Goal: Information Seeking & Learning: Learn about a topic

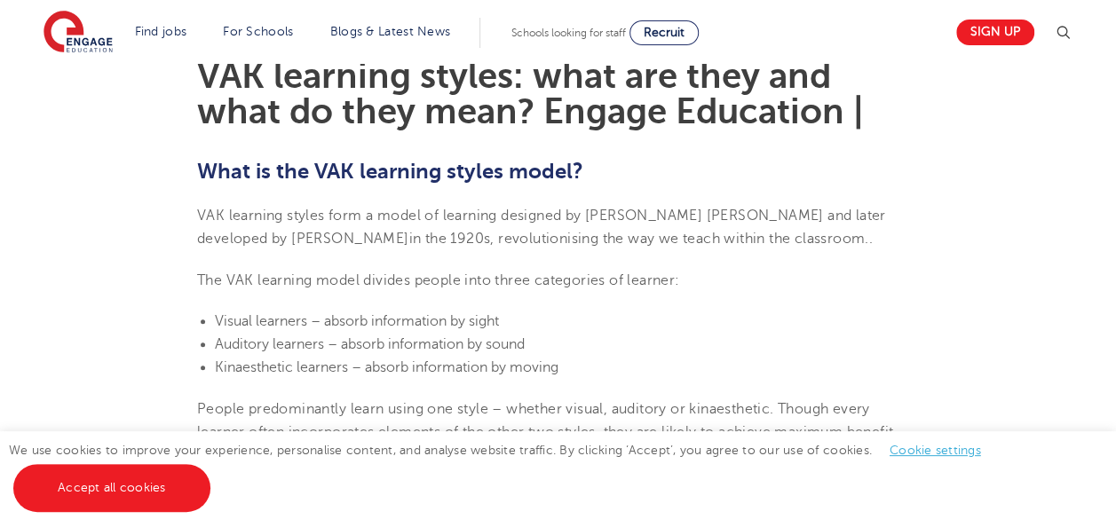
scroll to position [519, 0]
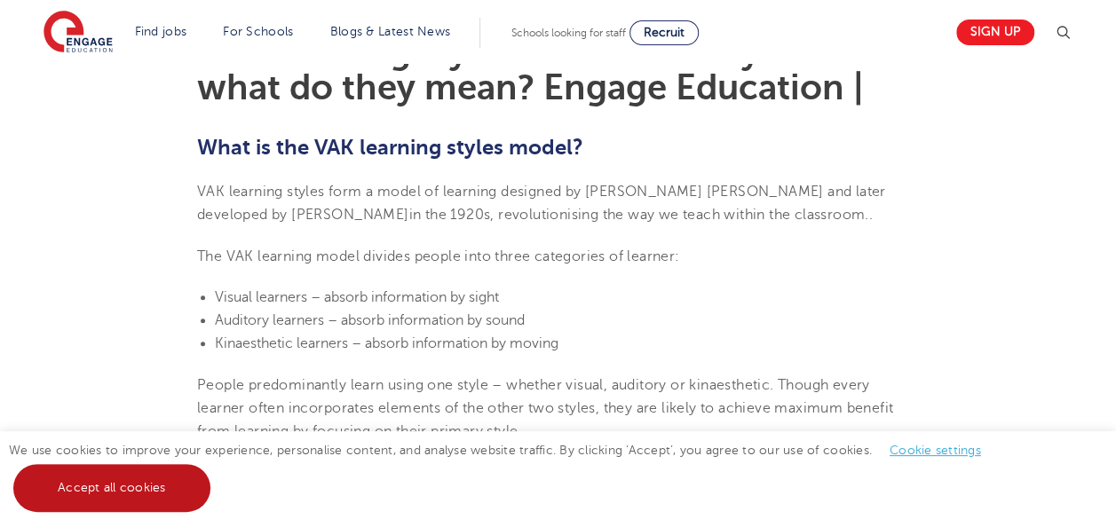
click at [154, 497] on link "Accept all cookies" at bounding box center [111, 488] width 197 height 48
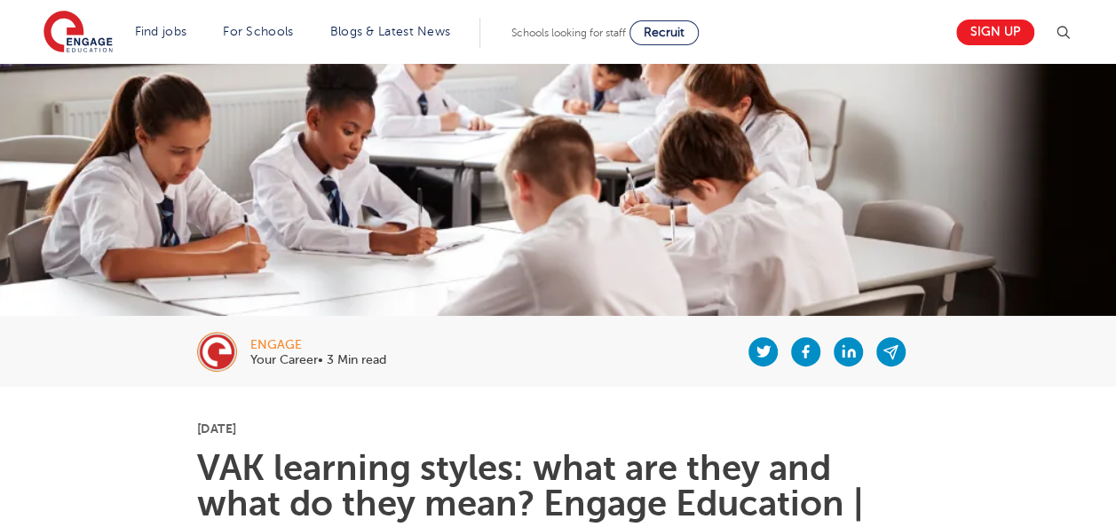
scroll to position [98, 0]
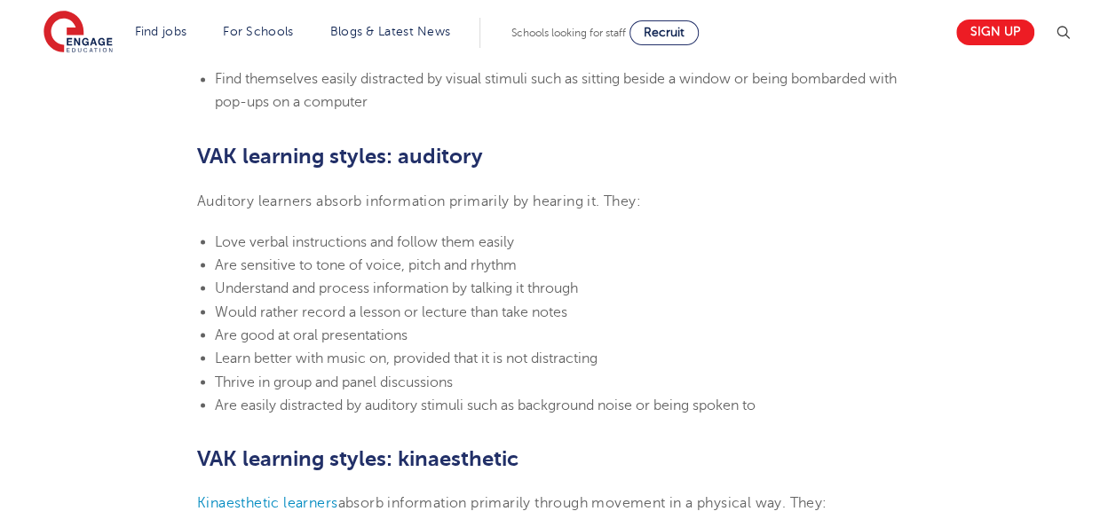
scroll to position [1486, 0]
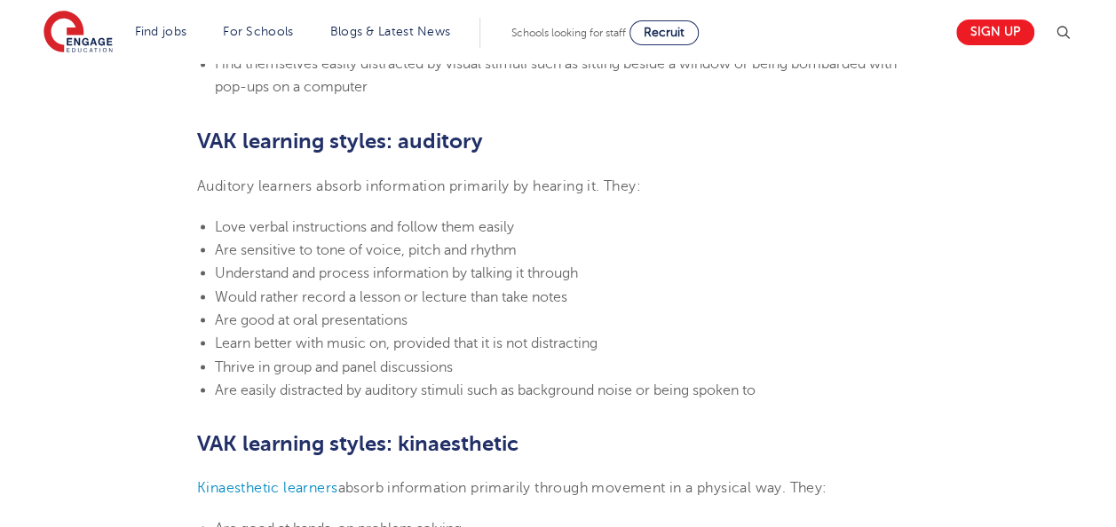
click at [392, 325] on span "Are good at oral presentations" at bounding box center [311, 320] width 193 height 16
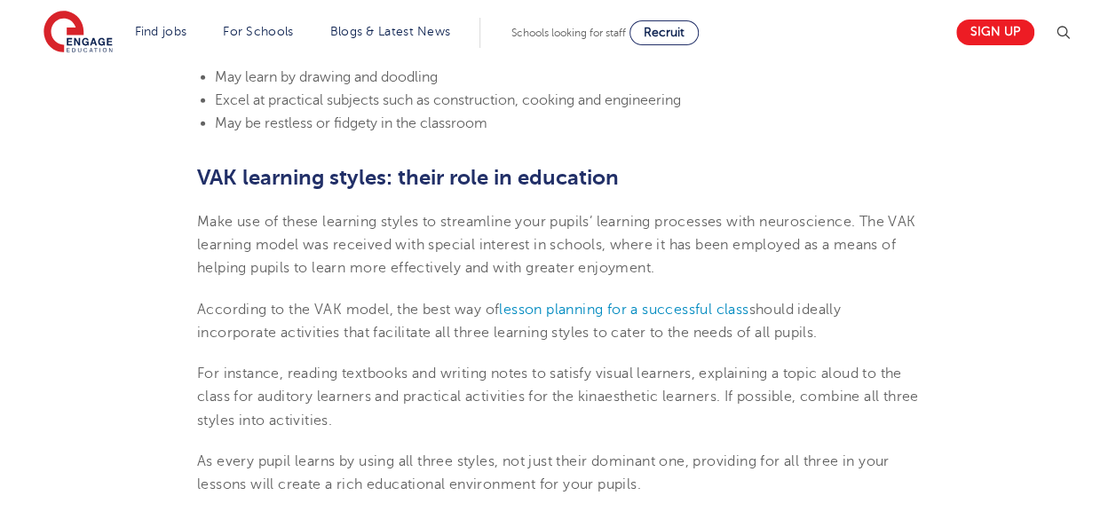
scroll to position [2079, 0]
